Goal: Task Accomplishment & Management: Complete application form

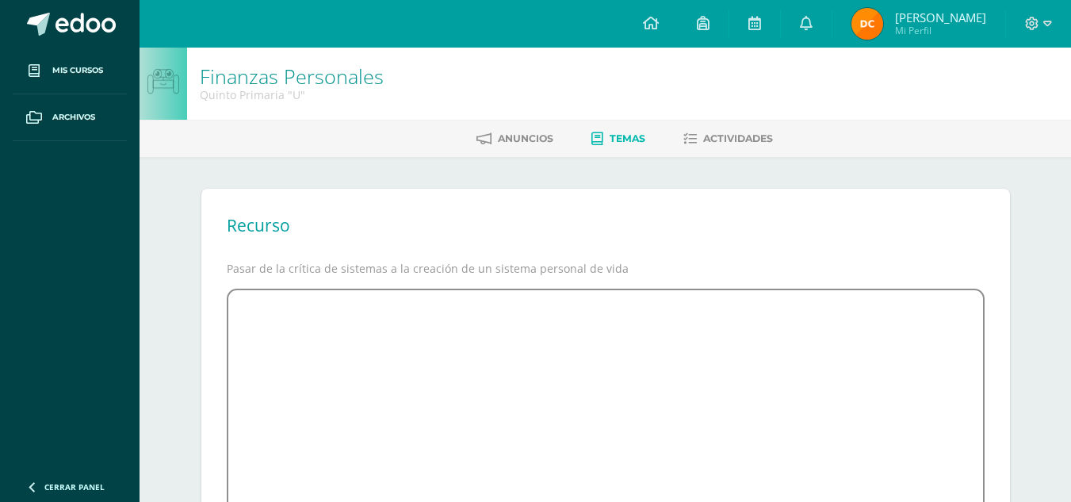
scroll to position [333, 0]
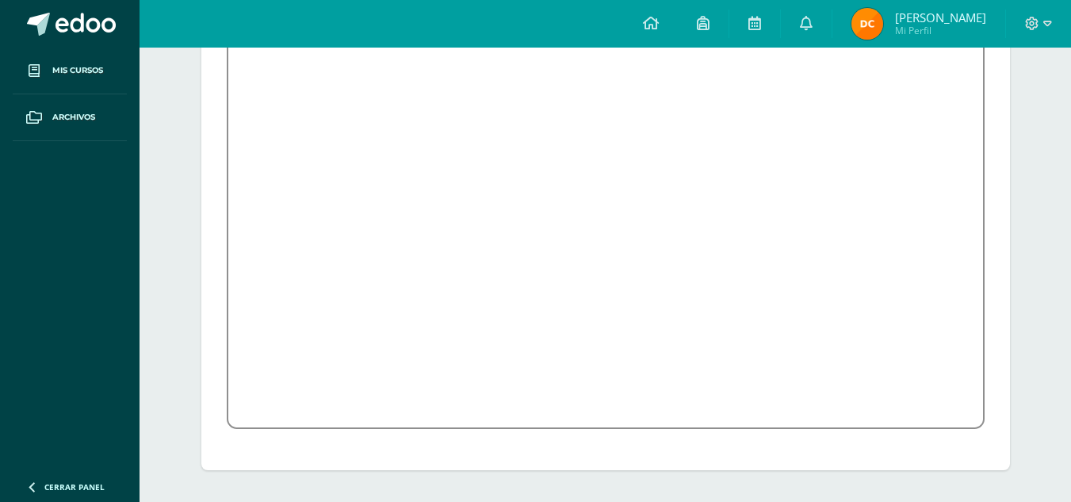
click at [1042, 111] on div "Finanzas Personales Quinto Primaria "U" [GEOGRAPHIC_DATA] Temas Actividades Rec…" at bounding box center [606, 108] width 932 height 787
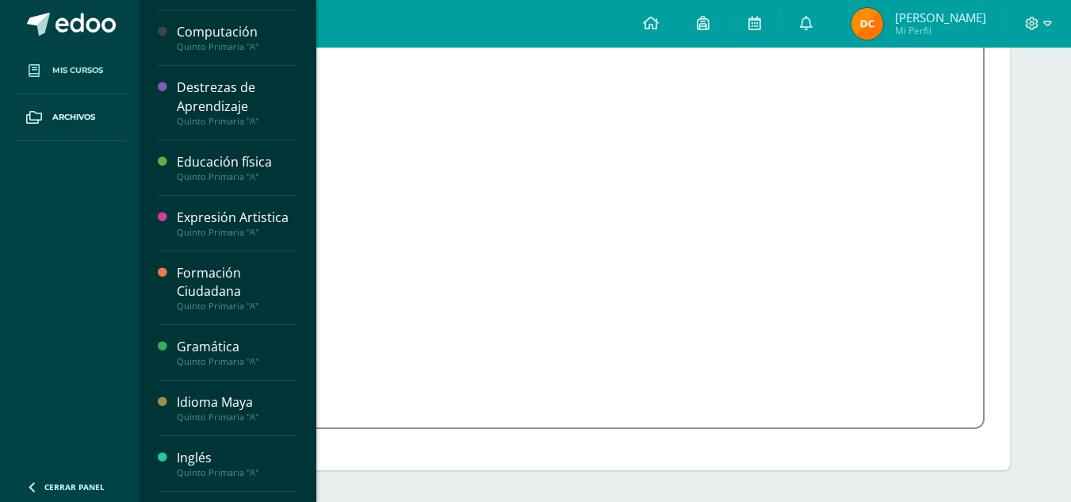
scroll to position [144, 0]
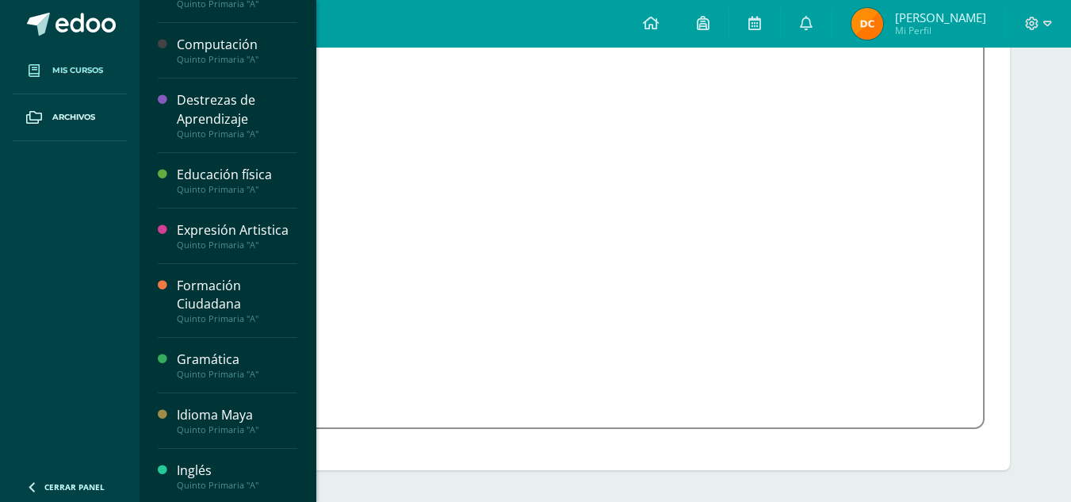
click at [101, 73] on span "Mis cursos" at bounding box center [77, 70] width 51 height 13
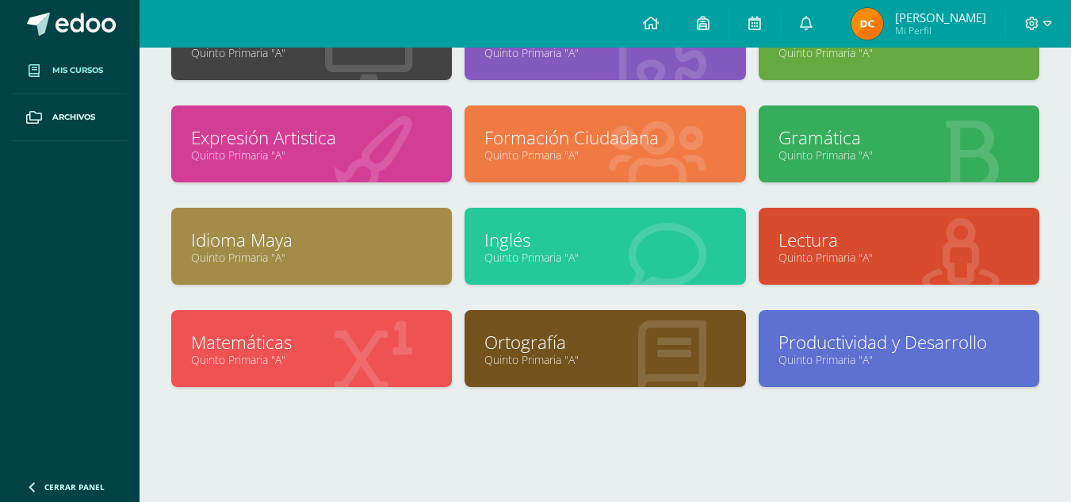
scroll to position [261, 0]
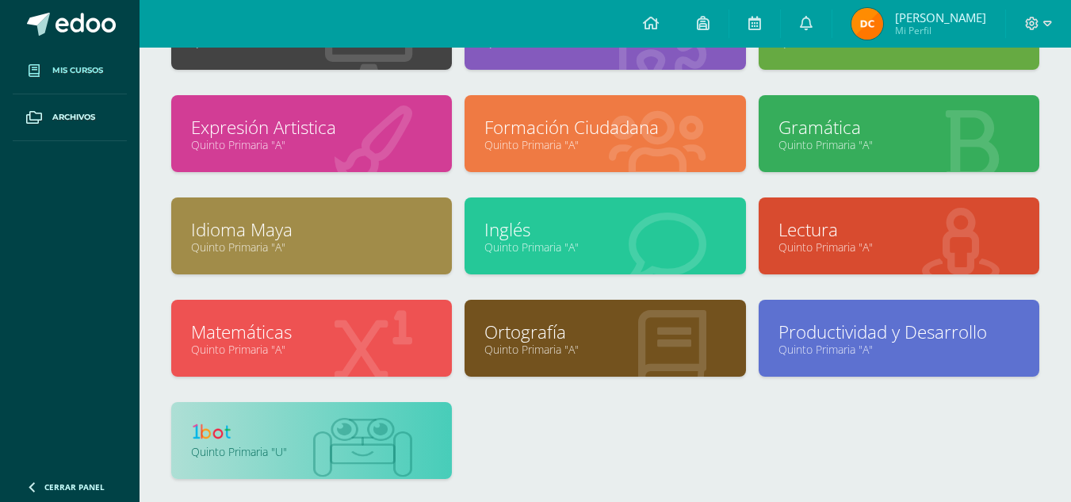
click at [375, 432] on link at bounding box center [311, 434] width 241 height 25
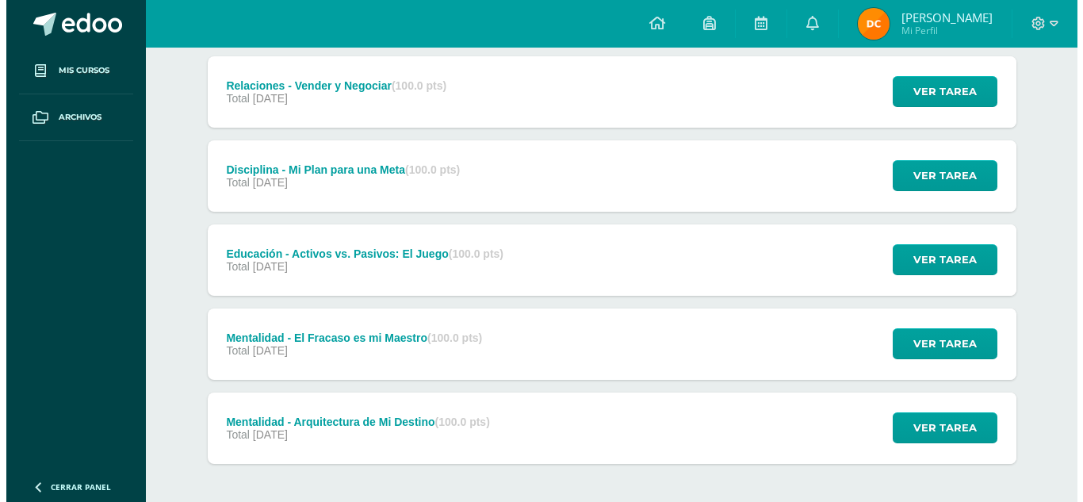
scroll to position [359, 0]
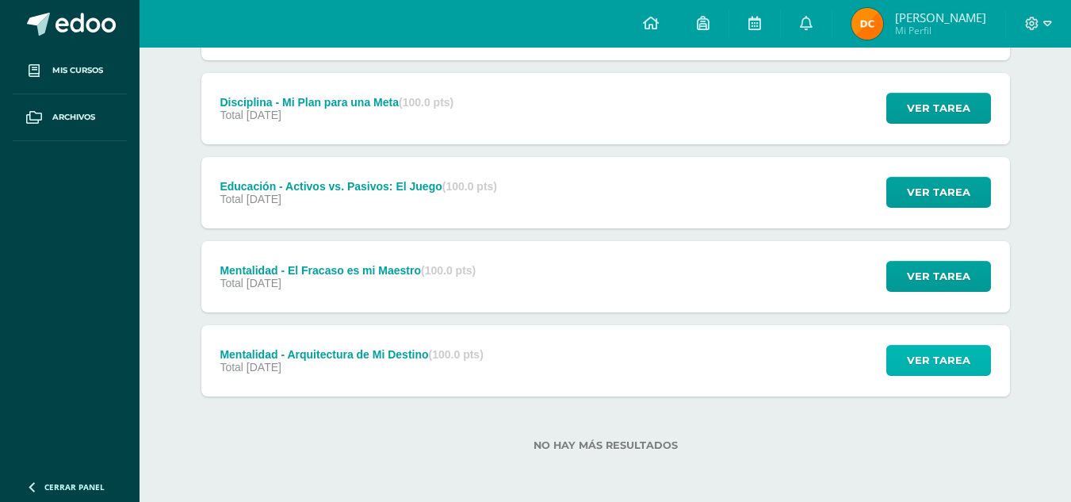
click at [950, 358] on span "Ver tarea" at bounding box center [938, 360] width 63 height 29
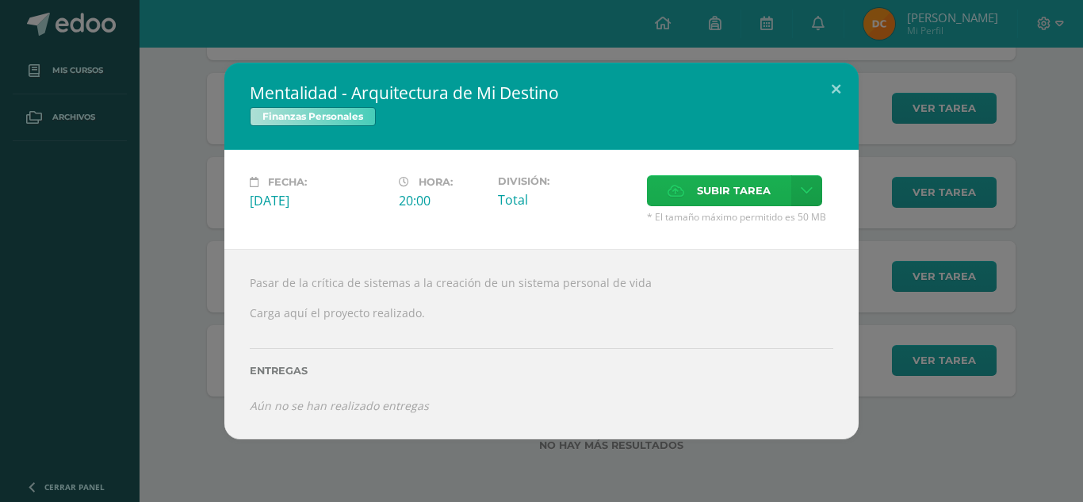
click at [787, 188] on label "Subir tarea" at bounding box center [719, 190] width 144 height 31
click at [0, 0] on input "Subir tarea" at bounding box center [0, 0] width 0 height 0
click at [747, 196] on span "Subir tarea" at bounding box center [734, 190] width 74 height 29
click at [0, 0] on input "Subir tarea" at bounding box center [0, 0] width 0 height 0
click at [718, 191] on span "Subir tarea" at bounding box center [734, 190] width 74 height 29
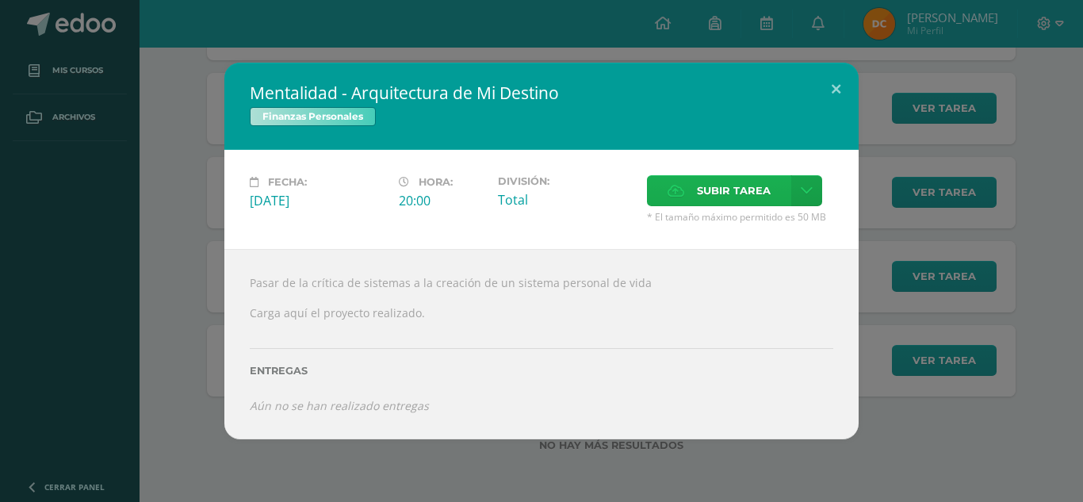
click at [0, 0] on input "Subir tarea" at bounding box center [0, 0] width 0 height 0
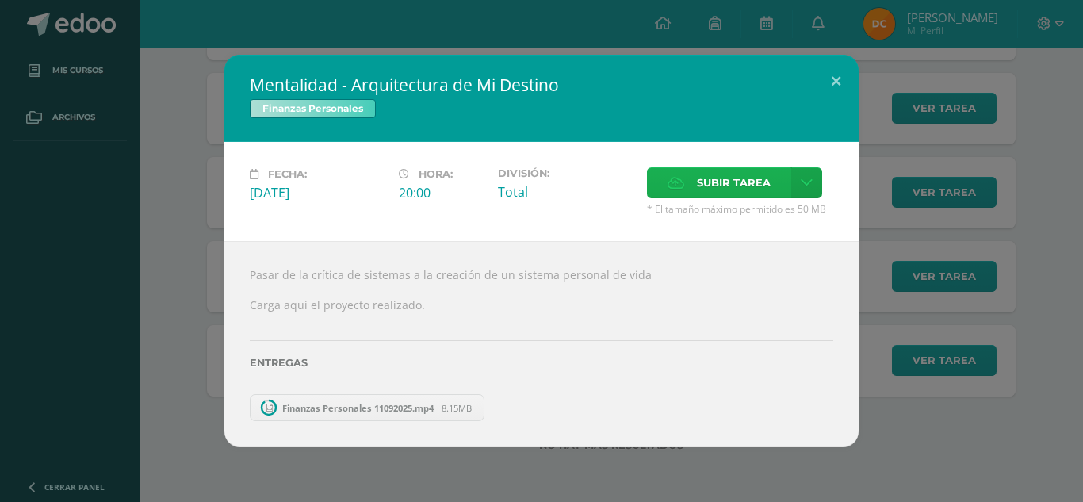
scroll to position [275, 0]
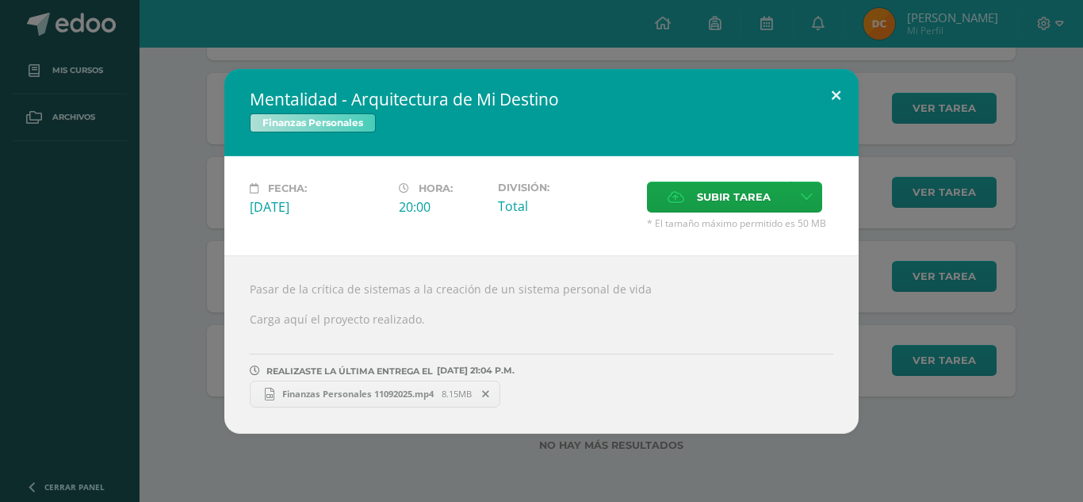
click at [841, 88] on button at bounding box center [835, 96] width 45 height 54
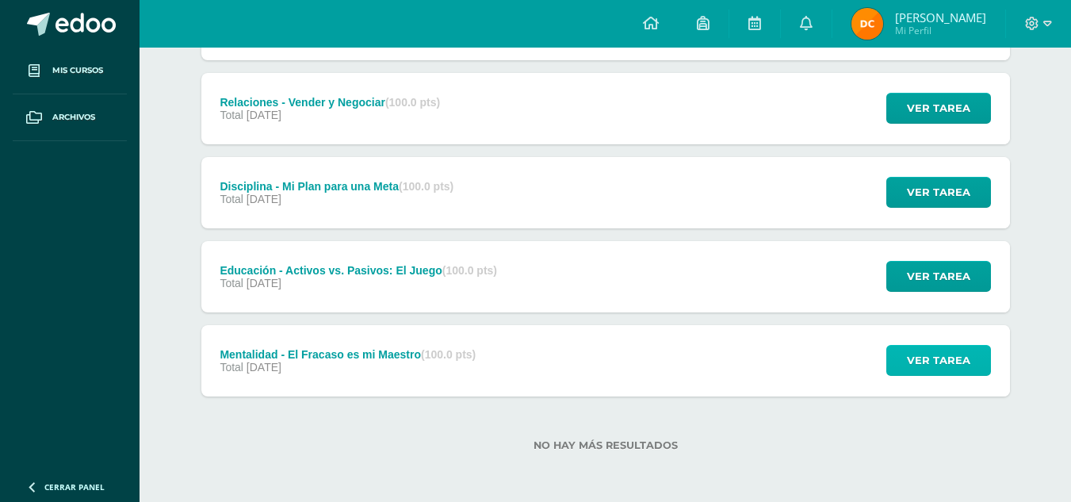
click at [930, 363] on span "Ver tarea" at bounding box center [938, 360] width 63 height 29
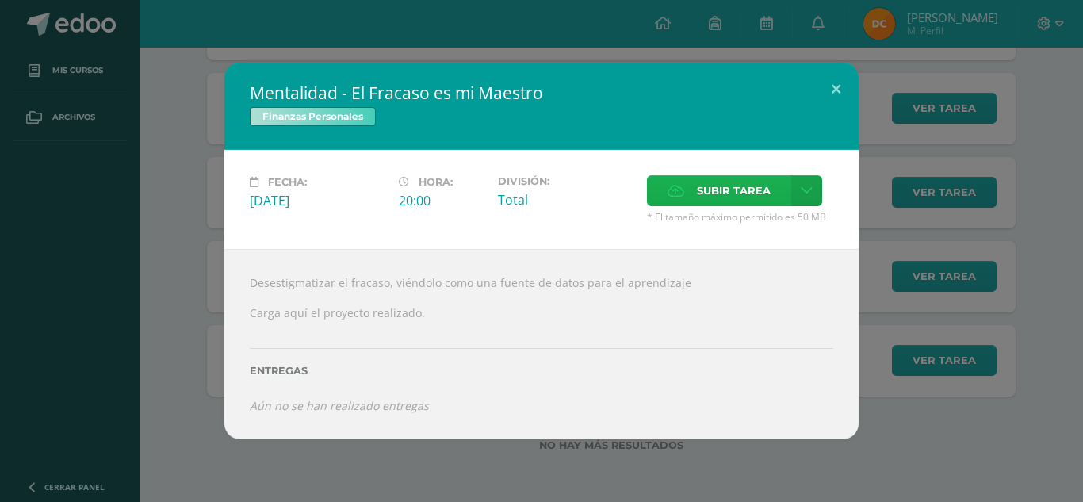
click at [737, 186] on span "Subir tarea" at bounding box center [734, 190] width 74 height 29
click at [0, 0] on input "Subir tarea" at bounding box center [0, 0] width 0 height 0
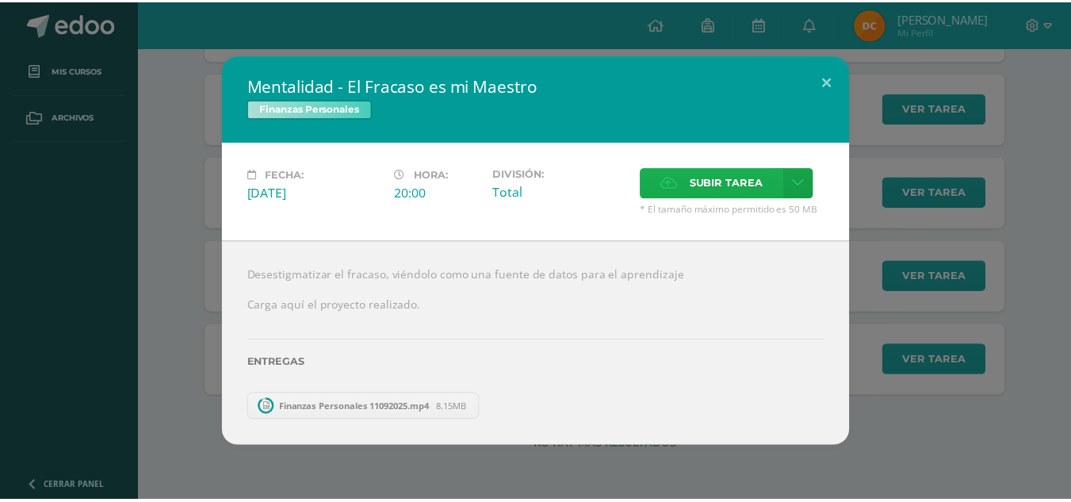
scroll to position [191, 0]
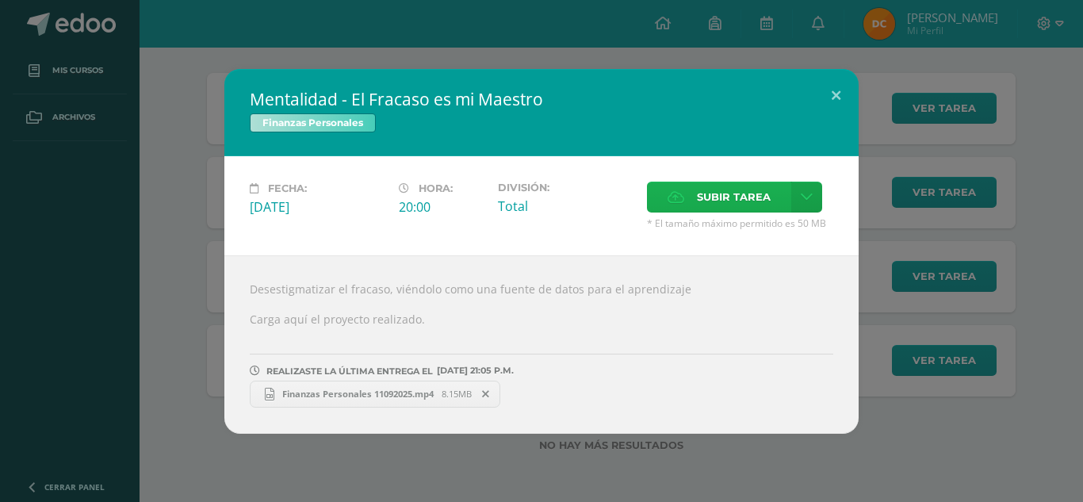
click at [736, 194] on span "Subir tarea" at bounding box center [734, 196] width 74 height 29
click at [0, 0] on input "Subir tarea" at bounding box center [0, 0] width 0 height 0
click at [834, 94] on button at bounding box center [835, 96] width 45 height 54
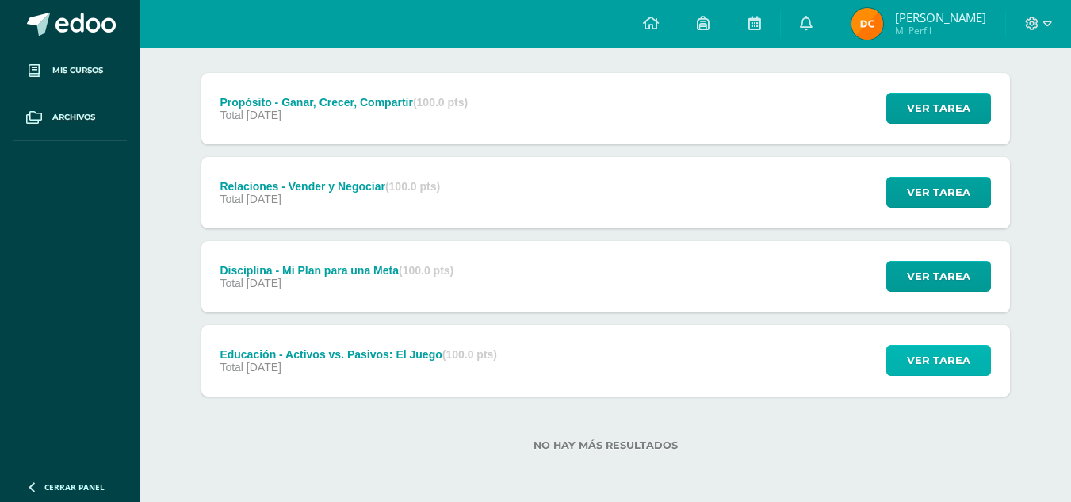
click at [940, 353] on span "Ver tarea" at bounding box center [938, 360] width 63 height 29
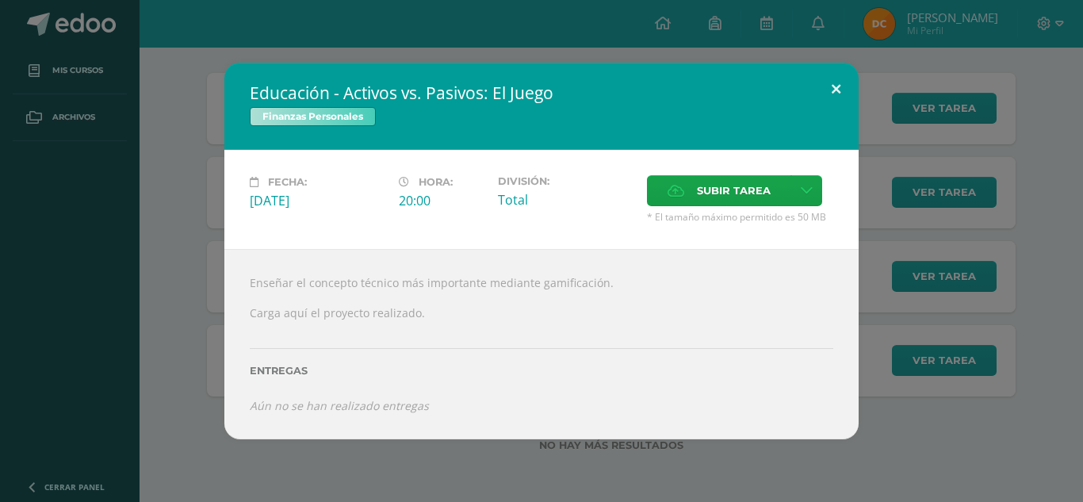
click at [833, 87] on button at bounding box center [835, 90] width 45 height 54
